Goal: Transaction & Acquisition: Purchase product/service

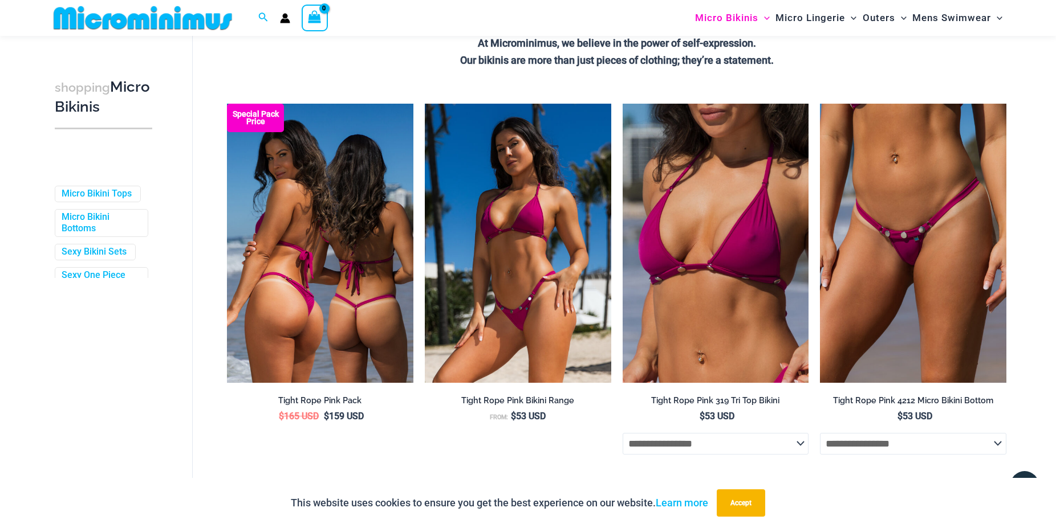
scroll to position [280, 0]
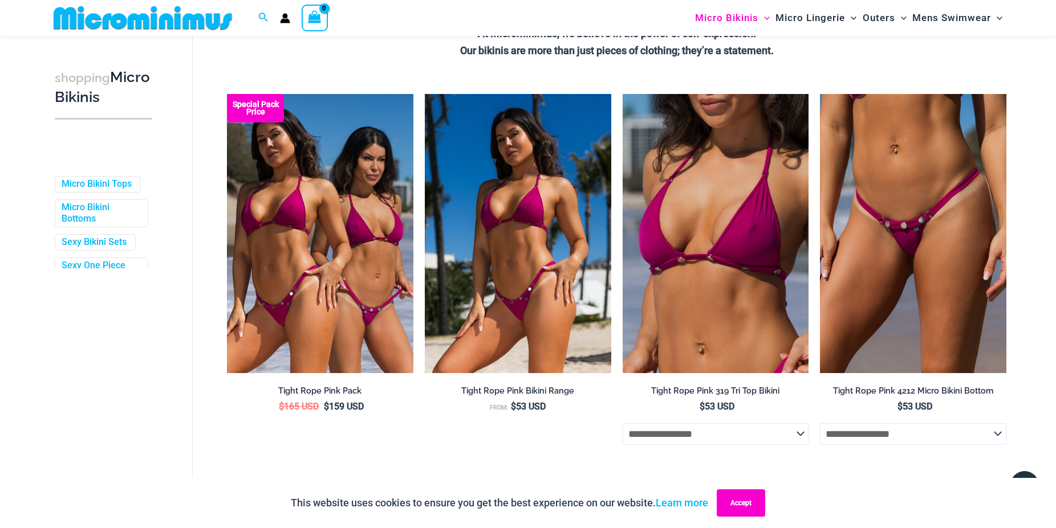
click at [736, 505] on button "Accept" at bounding box center [741, 503] width 48 height 27
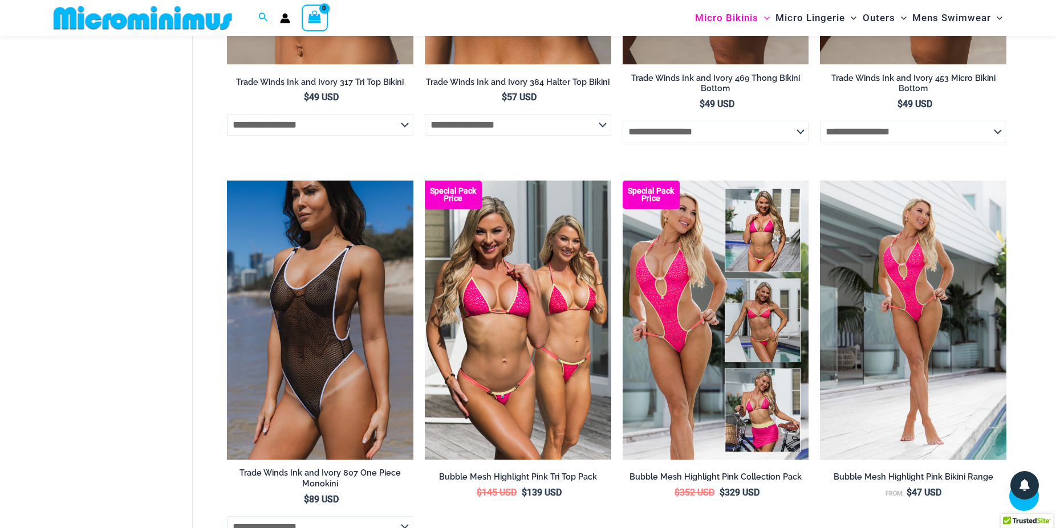
scroll to position [1385, 0]
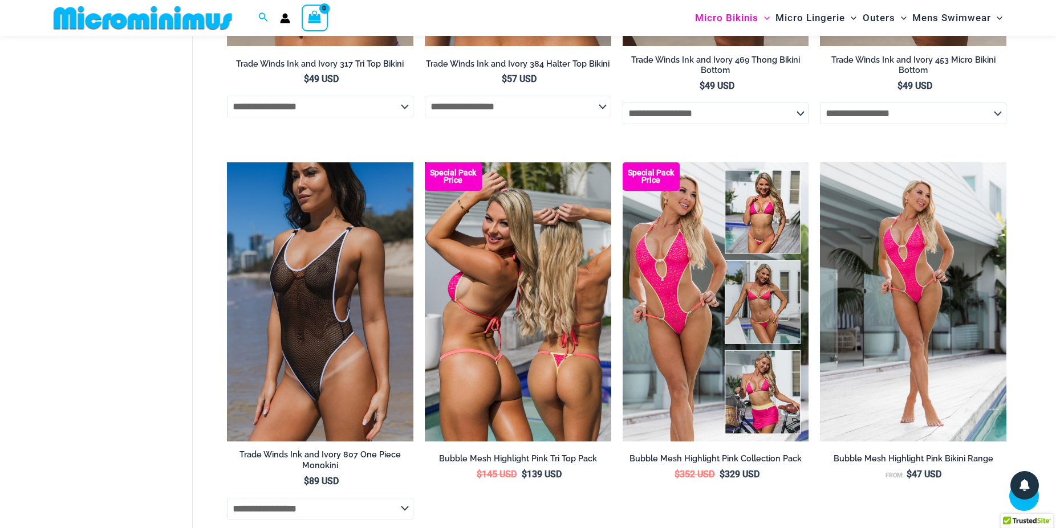
click at [567, 351] on img at bounding box center [518, 301] width 186 height 279
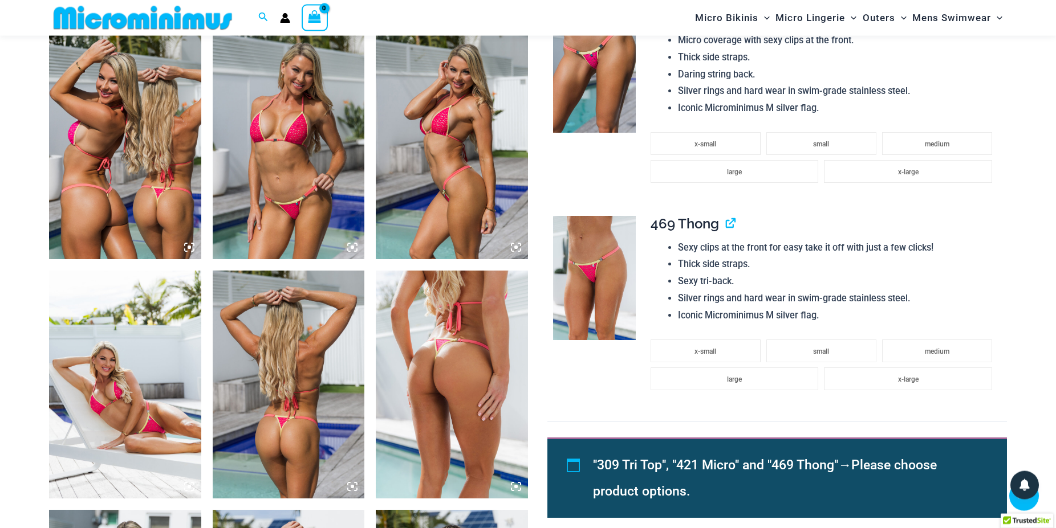
scroll to position [804, 0]
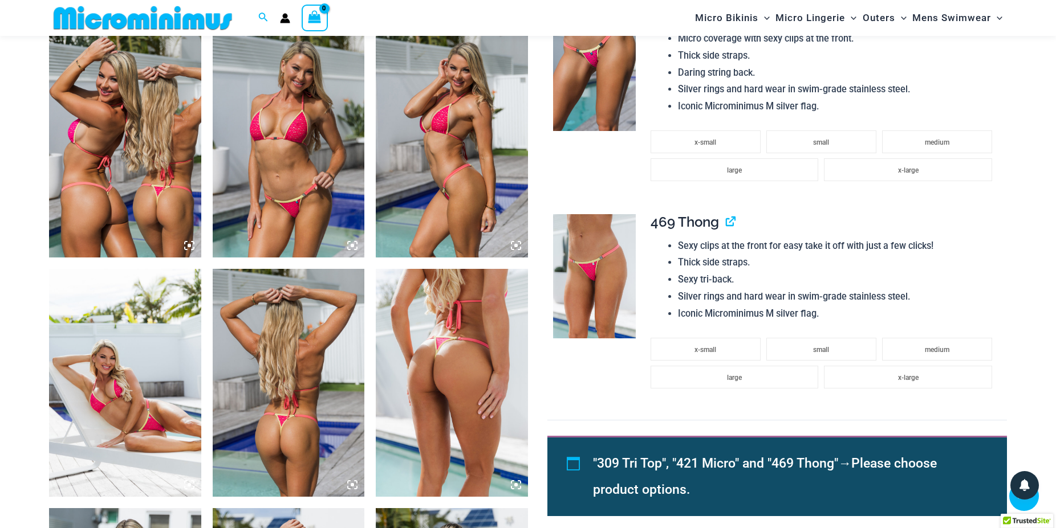
click at [287, 180] on img at bounding box center [289, 144] width 152 height 228
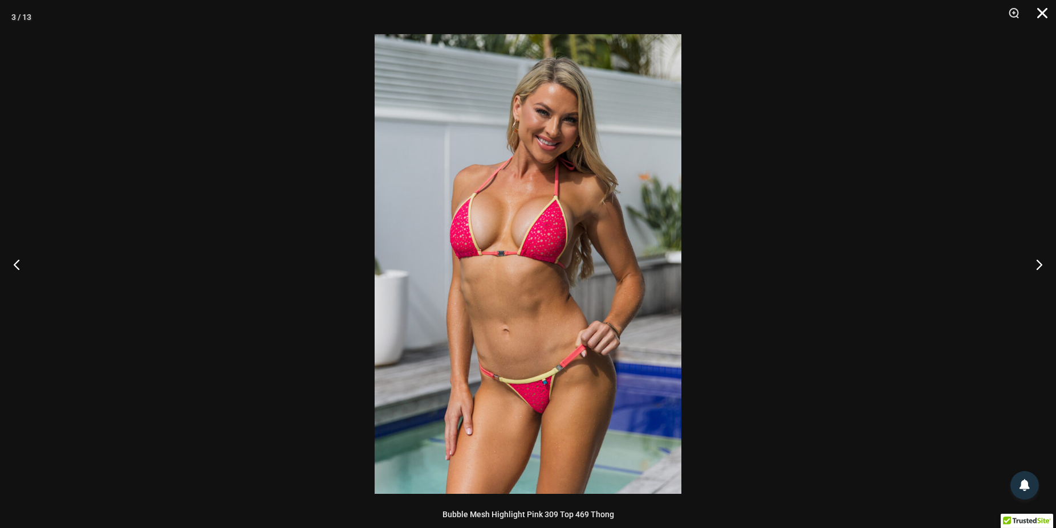
click at [1040, 12] on button "Close" at bounding box center [1038, 17] width 29 height 34
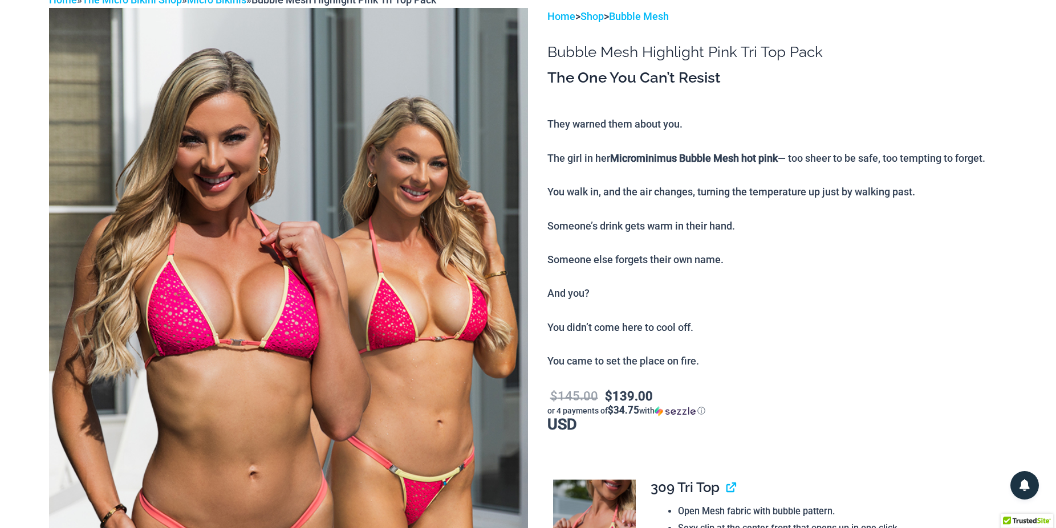
scroll to position [0, 0]
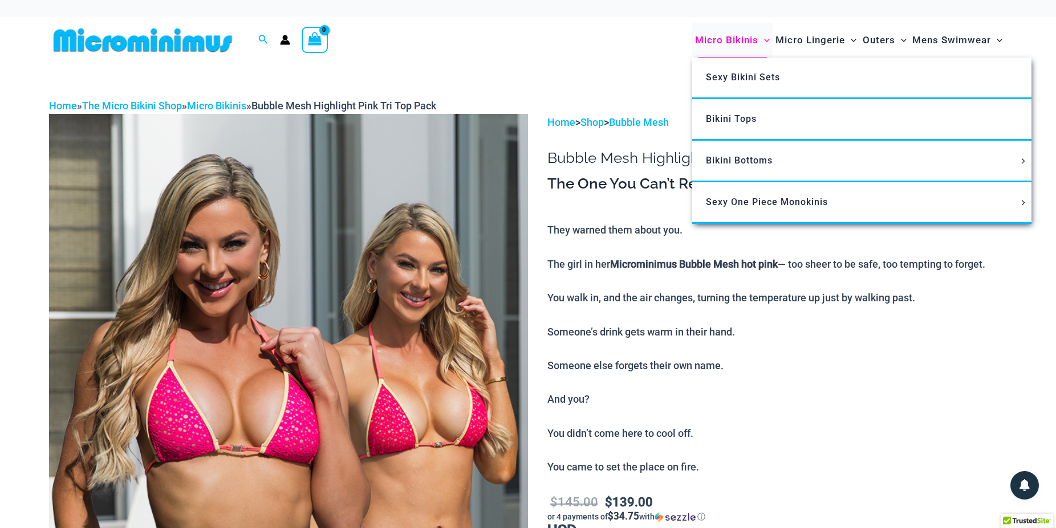
click at [726, 41] on span "Micro Bikinis" at bounding box center [726, 40] width 63 height 29
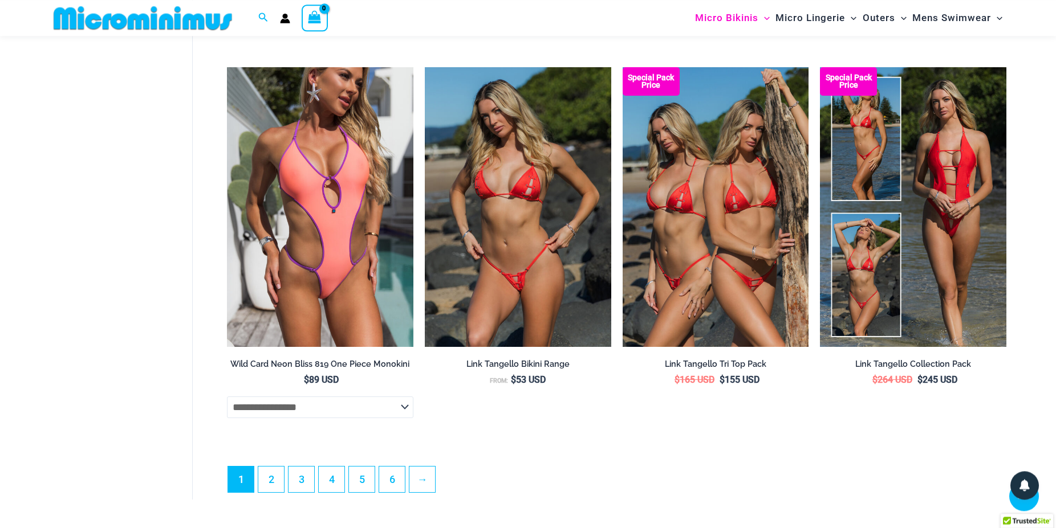
scroll to position [3071, 0]
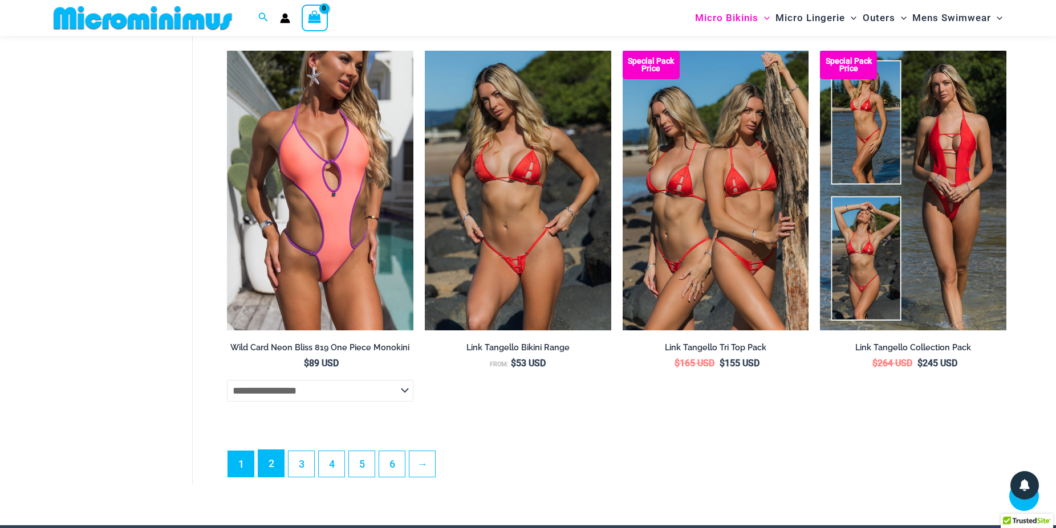
click at [280, 475] on link "2" at bounding box center [271, 463] width 26 height 27
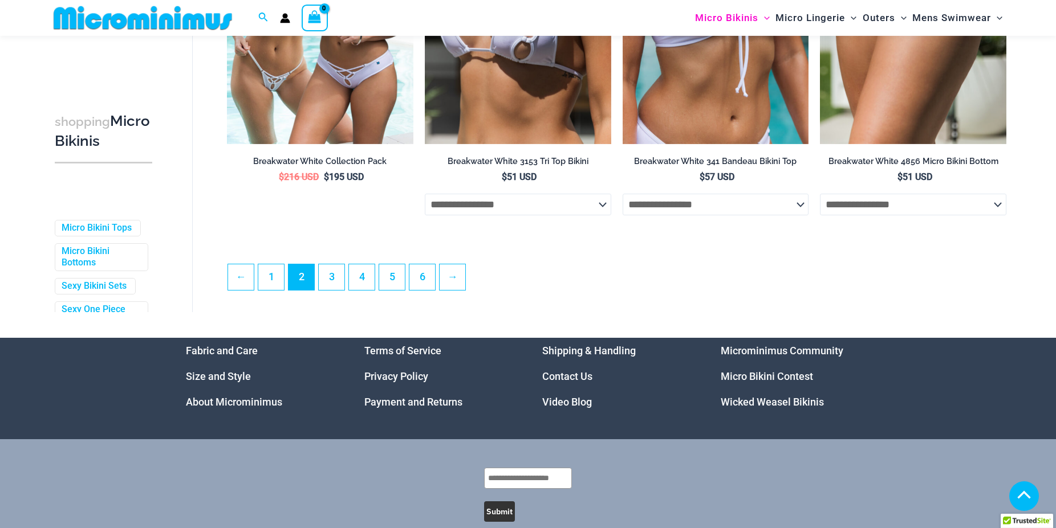
scroll to position [3013, 0]
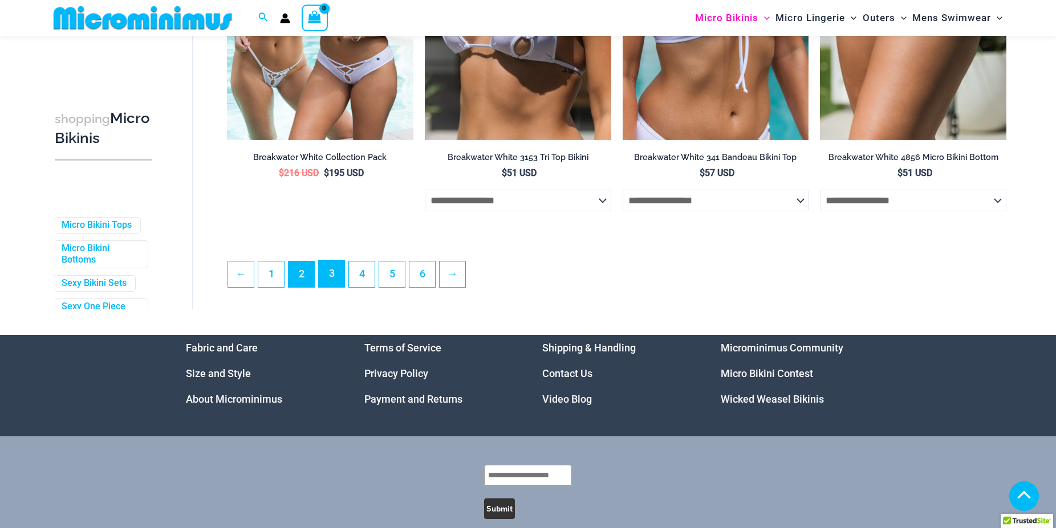
click at [339, 280] on link "3" at bounding box center [332, 274] width 26 height 27
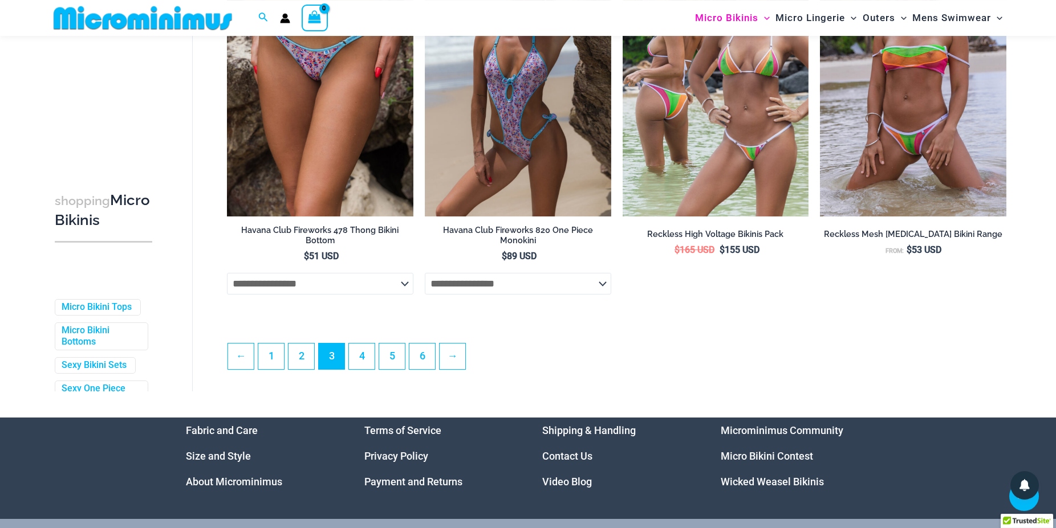
scroll to position [3013, 0]
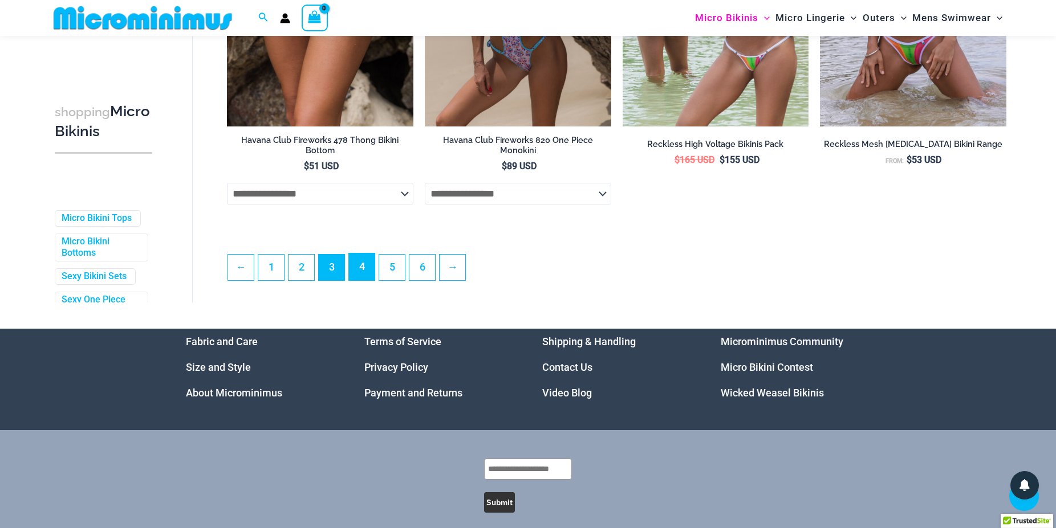
click at [355, 280] on link "4" at bounding box center [362, 267] width 26 height 27
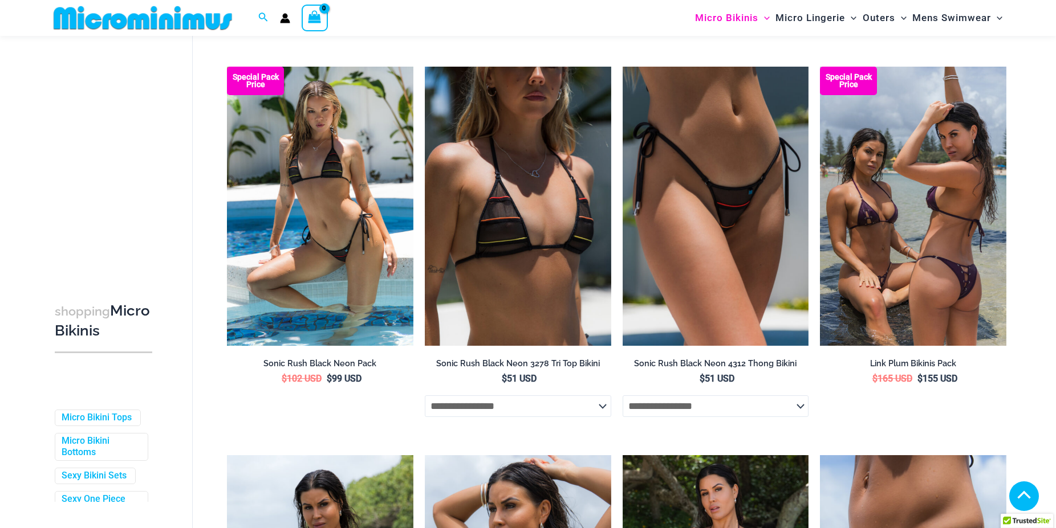
scroll to position [455, 0]
